Goal: Task Accomplishment & Management: Use online tool/utility

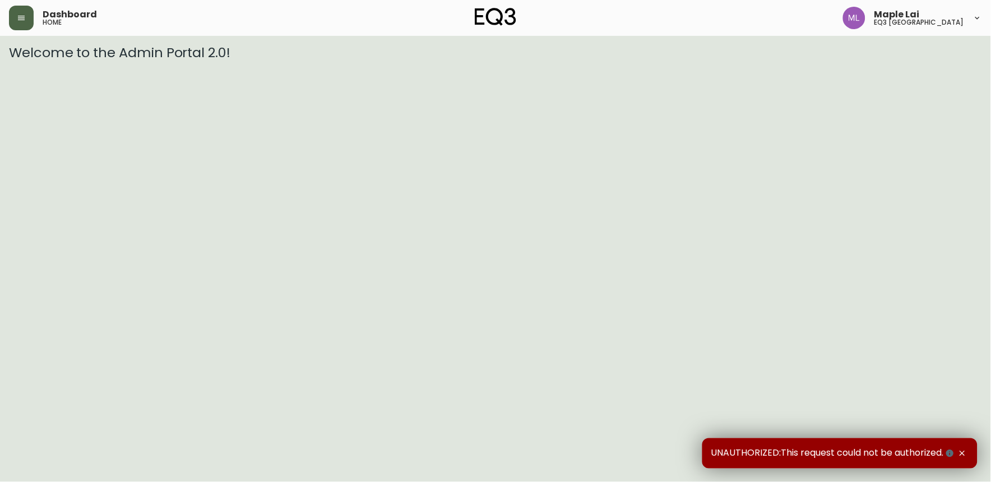
click at [29, 17] on button "button" at bounding box center [21, 18] width 25 height 25
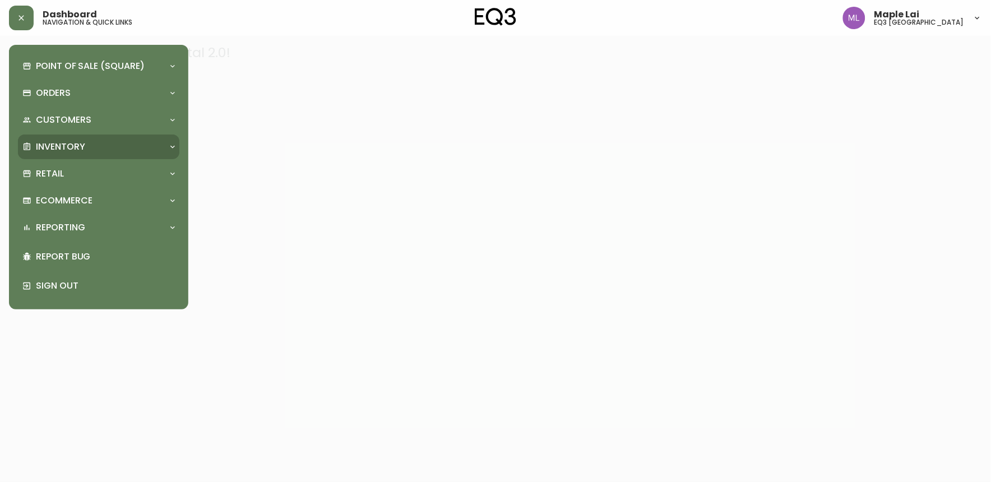
click at [59, 147] on p "Inventory" at bounding box center [60, 147] width 49 height 12
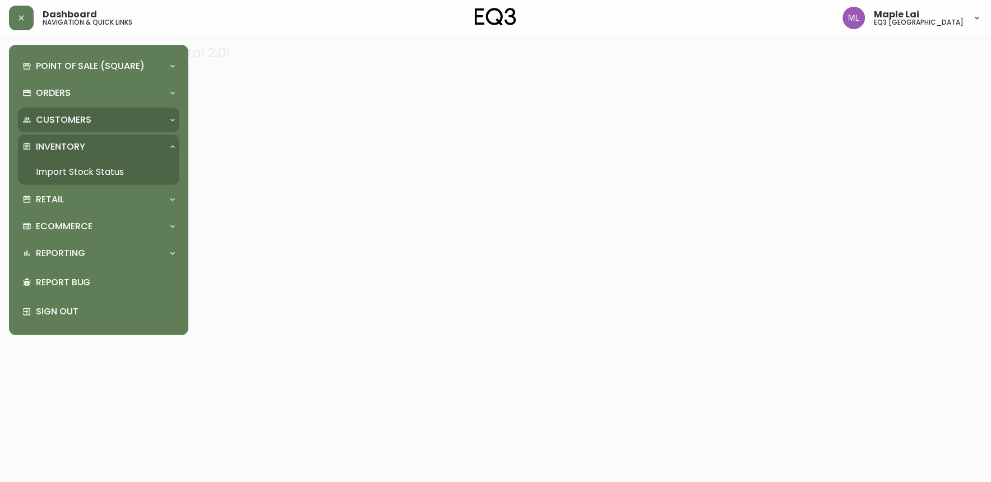
drag, startPoint x: 77, startPoint y: 142, endPoint x: 94, endPoint y: 131, distance: 20.2
click at [77, 142] on p "Inventory" at bounding box center [60, 147] width 49 height 12
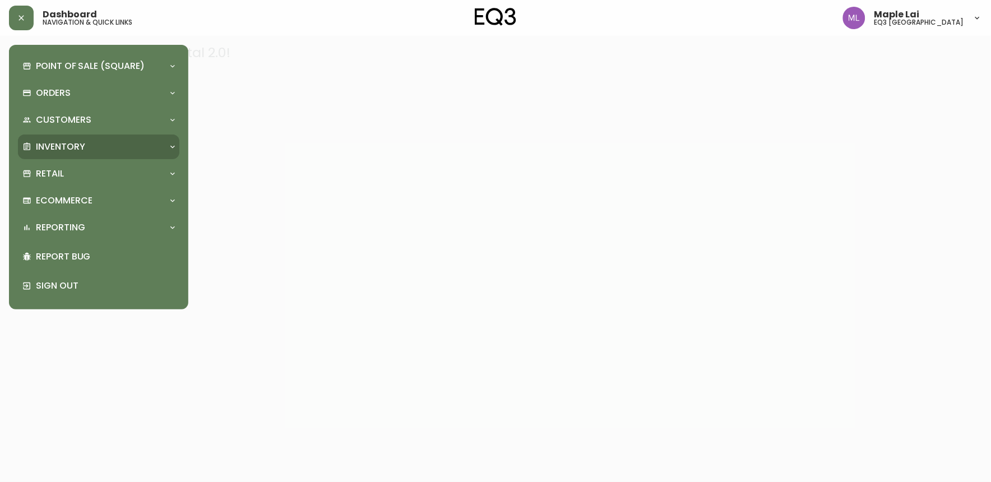
click at [59, 141] on p "Inventory" at bounding box center [60, 147] width 49 height 12
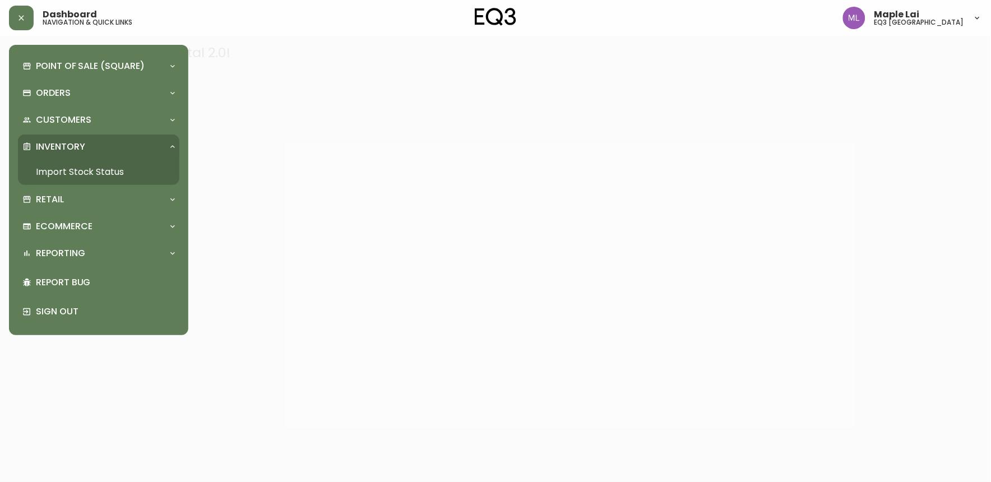
click at [62, 170] on link "Import Stock Status" at bounding box center [98, 172] width 161 height 26
